Goal: Information Seeking & Learning: Learn about a topic

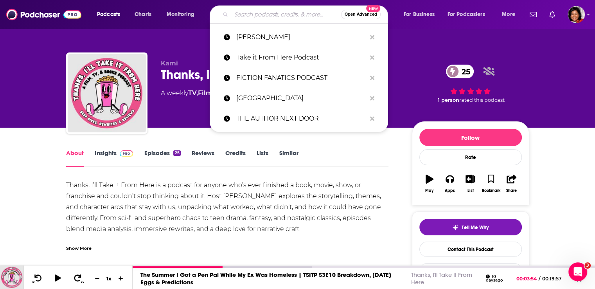
click at [252, 13] on input "Search podcasts, credits, & more..." at bounding box center [286, 14] width 110 height 13
click at [251, 13] on input "ce" at bounding box center [286, 14] width 110 height 13
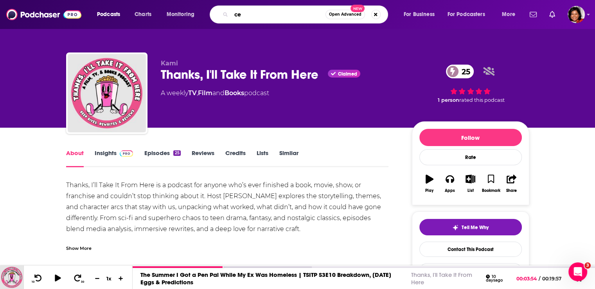
type input "c"
type input "human resources"
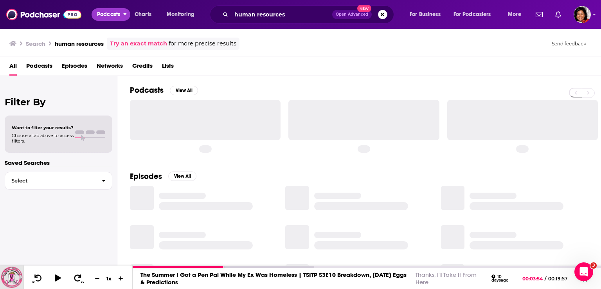
drag, startPoint x: 113, startPoint y: 13, endPoint x: 113, endPoint y: 18, distance: 4.3
click at [113, 16] on span "Podcasts" at bounding box center [108, 14] width 23 height 11
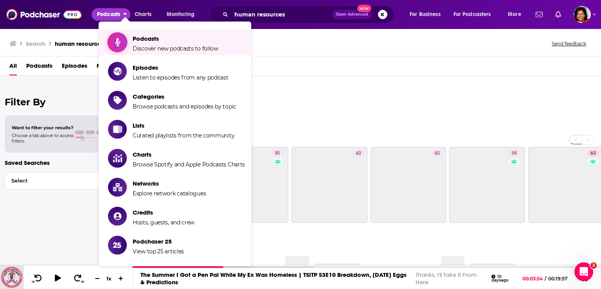
click at [150, 40] on span "Podcasts" at bounding box center [176, 38] width 86 height 7
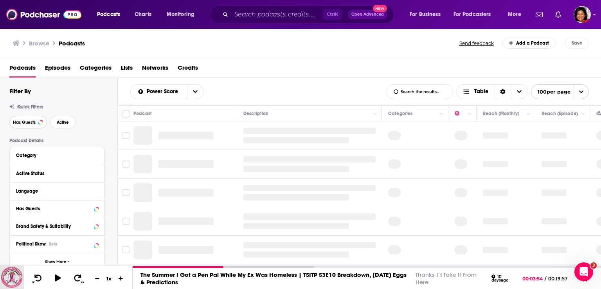
click at [27, 124] on span "Has Guests" at bounding box center [24, 122] width 23 height 4
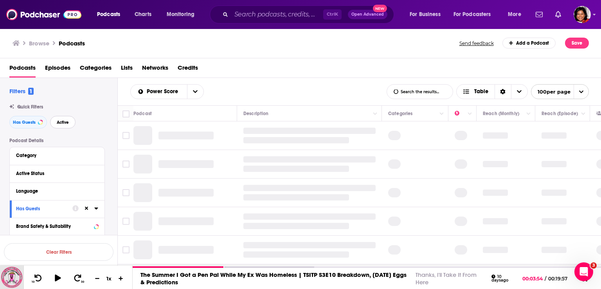
click at [67, 121] on span "Active" at bounding box center [63, 122] width 12 height 4
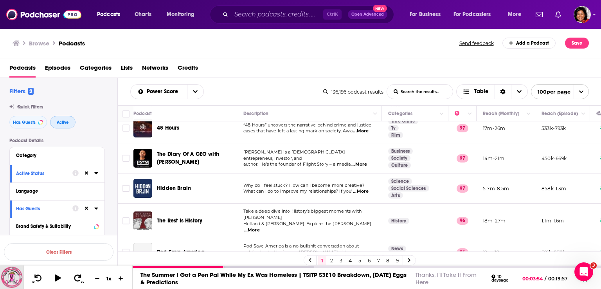
scroll to position [274, 0]
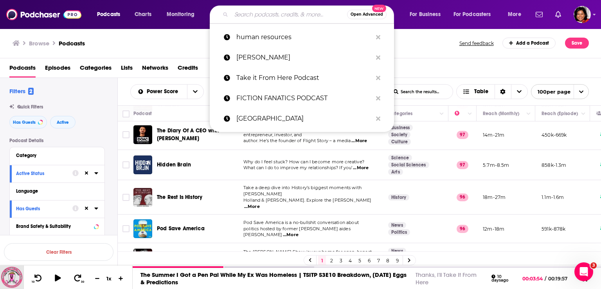
click at [250, 18] on input "Search podcasts, credits, & more..." at bounding box center [289, 14] width 116 height 13
click at [266, 40] on p "human resources" at bounding box center [304, 37] width 136 height 20
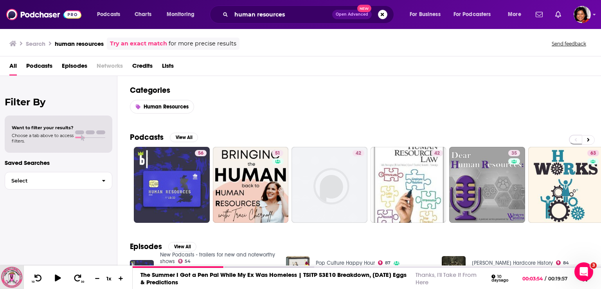
click at [43, 67] on span "Podcasts" at bounding box center [39, 67] width 26 height 16
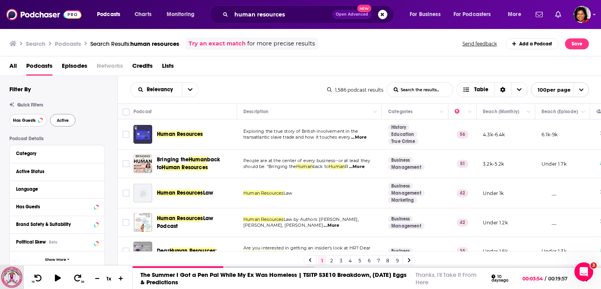
drag, startPoint x: 31, startPoint y: 120, endPoint x: 64, endPoint y: 120, distance: 32.9
click at [31, 120] on span "Has Guests" at bounding box center [24, 120] width 23 height 4
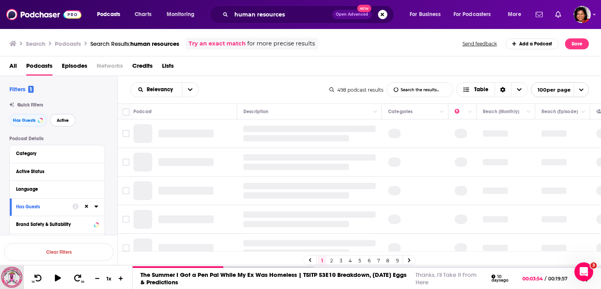
drag, startPoint x: 60, startPoint y: 121, endPoint x: 79, endPoint y: 118, distance: 19.0
click at [61, 121] on span "Active" at bounding box center [63, 120] width 12 height 4
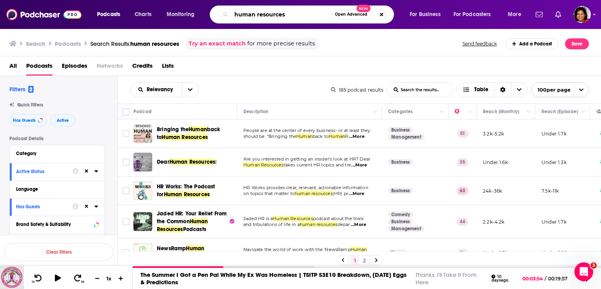
drag, startPoint x: 304, startPoint y: 18, endPoint x: 207, endPoint y: 17, distance: 97.5
click at [207, 17] on div "Podcasts Charts Monitoring human resources Open Advanced New For Business For P…" at bounding box center [310, 14] width 437 height 18
type input "health insurance"
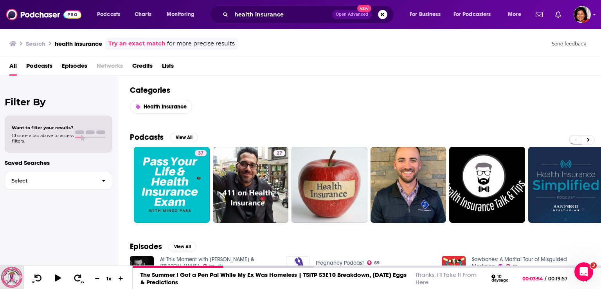
click at [33, 63] on span "Podcasts" at bounding box center [39, 67] width 26 height 16
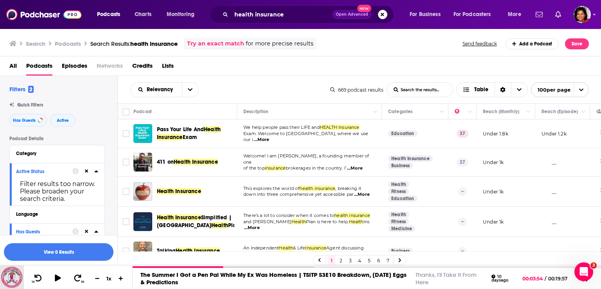
click at [59, 127] on div "Filters 2 Quick Filters Has Guests Active Podcast Details Category Active Statu…" at bounding box center [63, 280] width 108 height 391
click at [59, 119] on span "Active" at bounding box center [63, 120] width 12 height 4
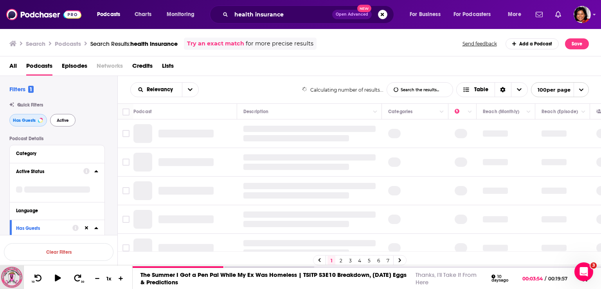
drag, startPoint x: 20, startPoint y: 119, endPoint x: 69, endPoint y: 116, distance: 49.8
click at [20, 119] on span "Has Guests" at bounding box center [24, 120] width 23 height 4
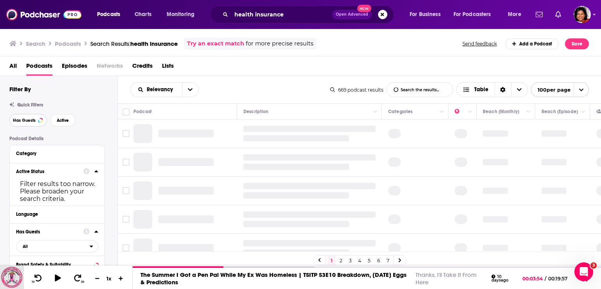
click at [28, 120] on span "Has Guests" at bounding box center [24, 120] width 23 height 4
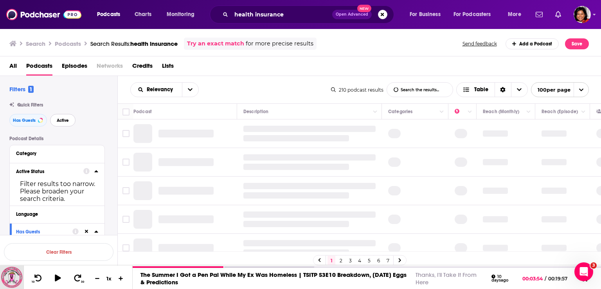
click at [64, 119] on span "Active" at bounding box center [63, 120] width 12 height 4
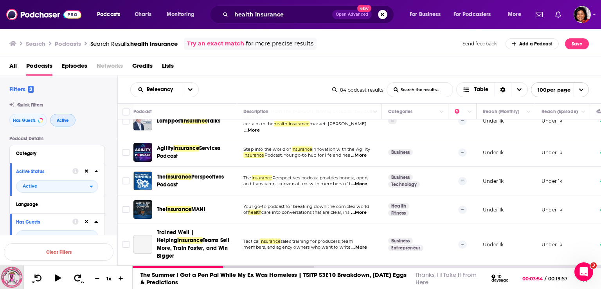
scroll to position [117, 0]
